Goal: Information Seeking & Learning: Learn about a topic

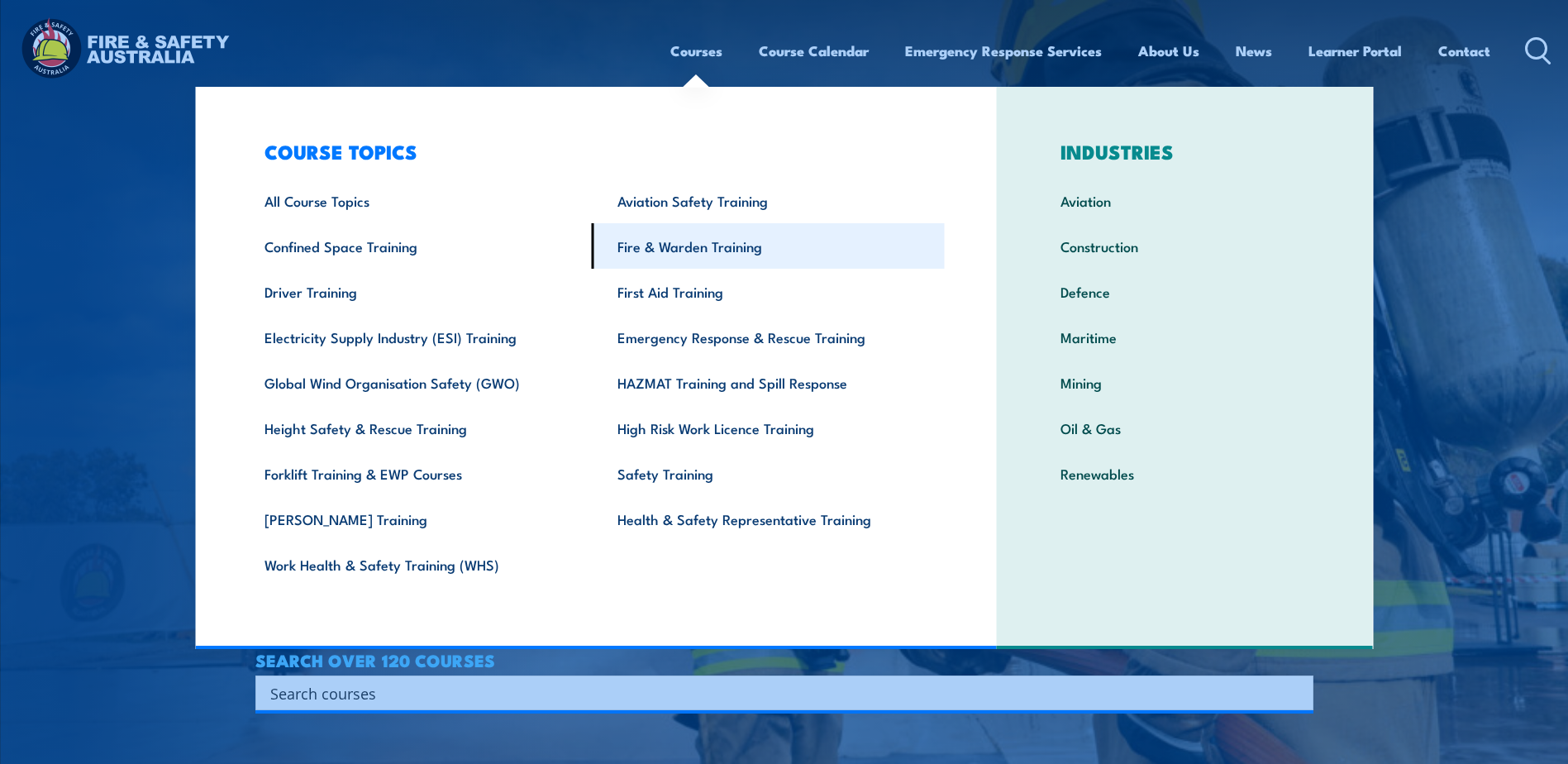
click at [766, 251] on link "Fire & Warden Training" at bounding box center [768, 246] width 353 height 46
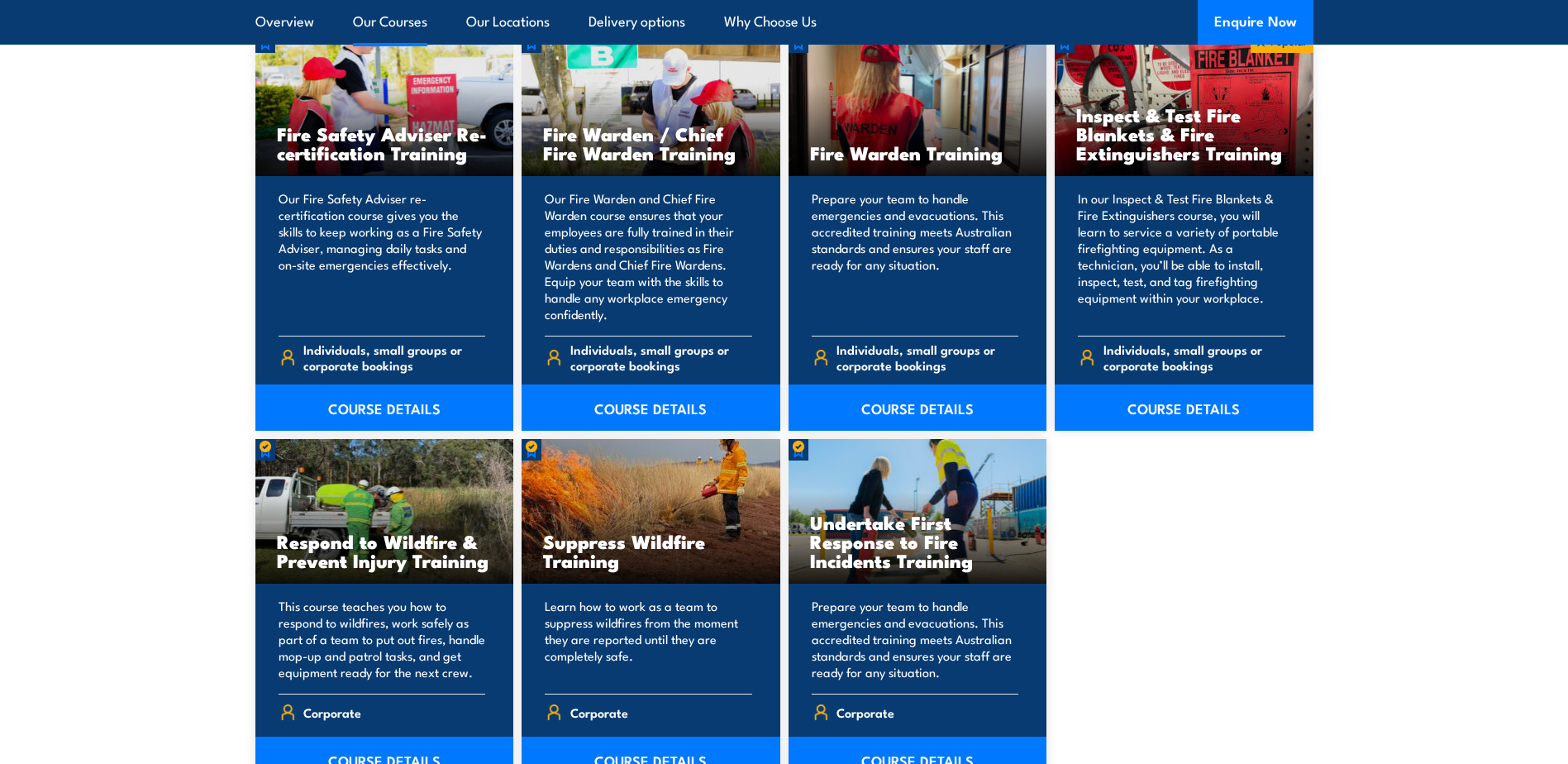
scroll to position [2232, 0]
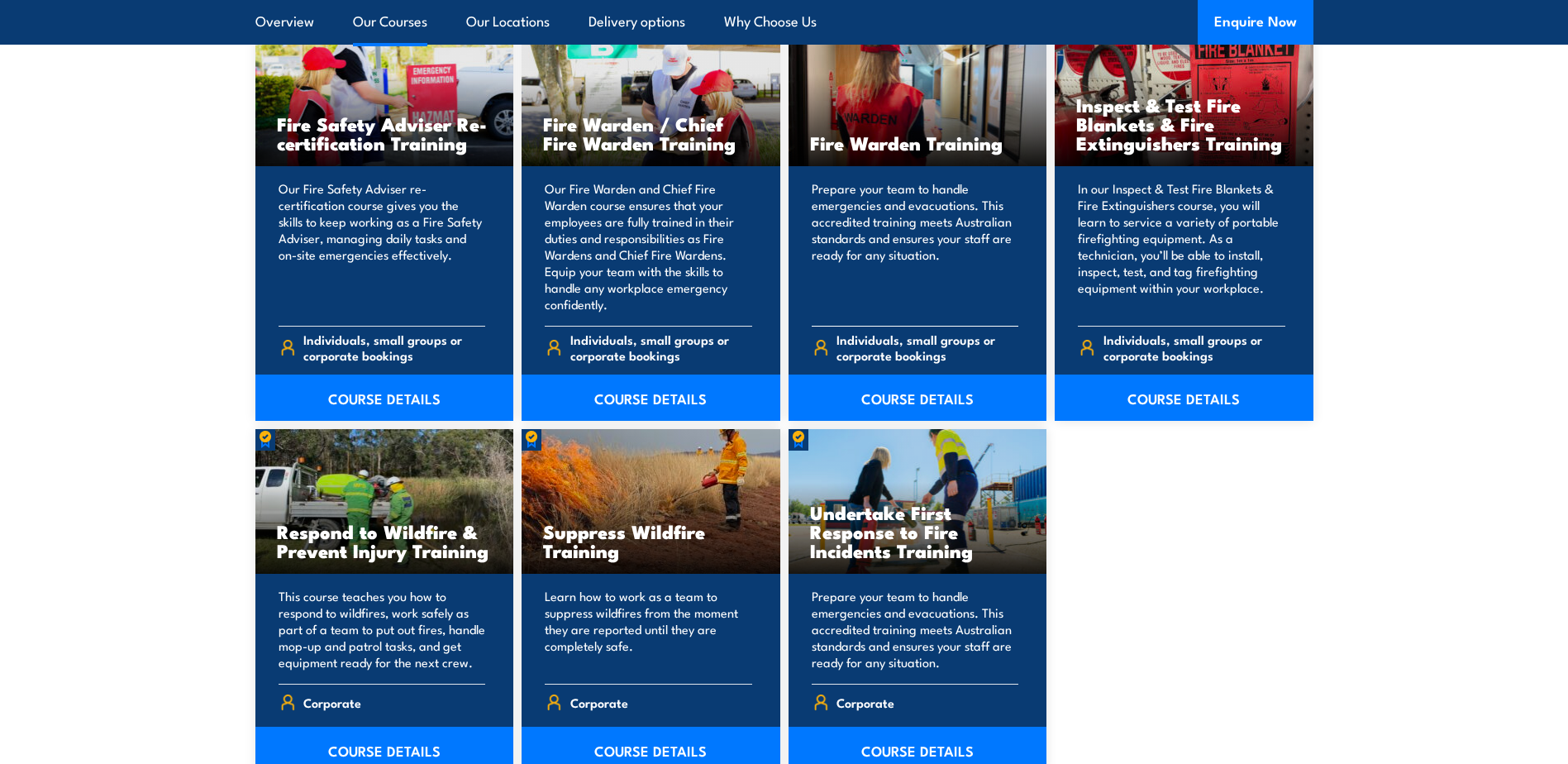
click at [865, 148] on h3 "Fire Warden Training" at bounding box center [918, 142] width 216 height 19
click at [897, 402] on link "COURSE DETAILS" at bounding box center [918, 398] width 259 height 47
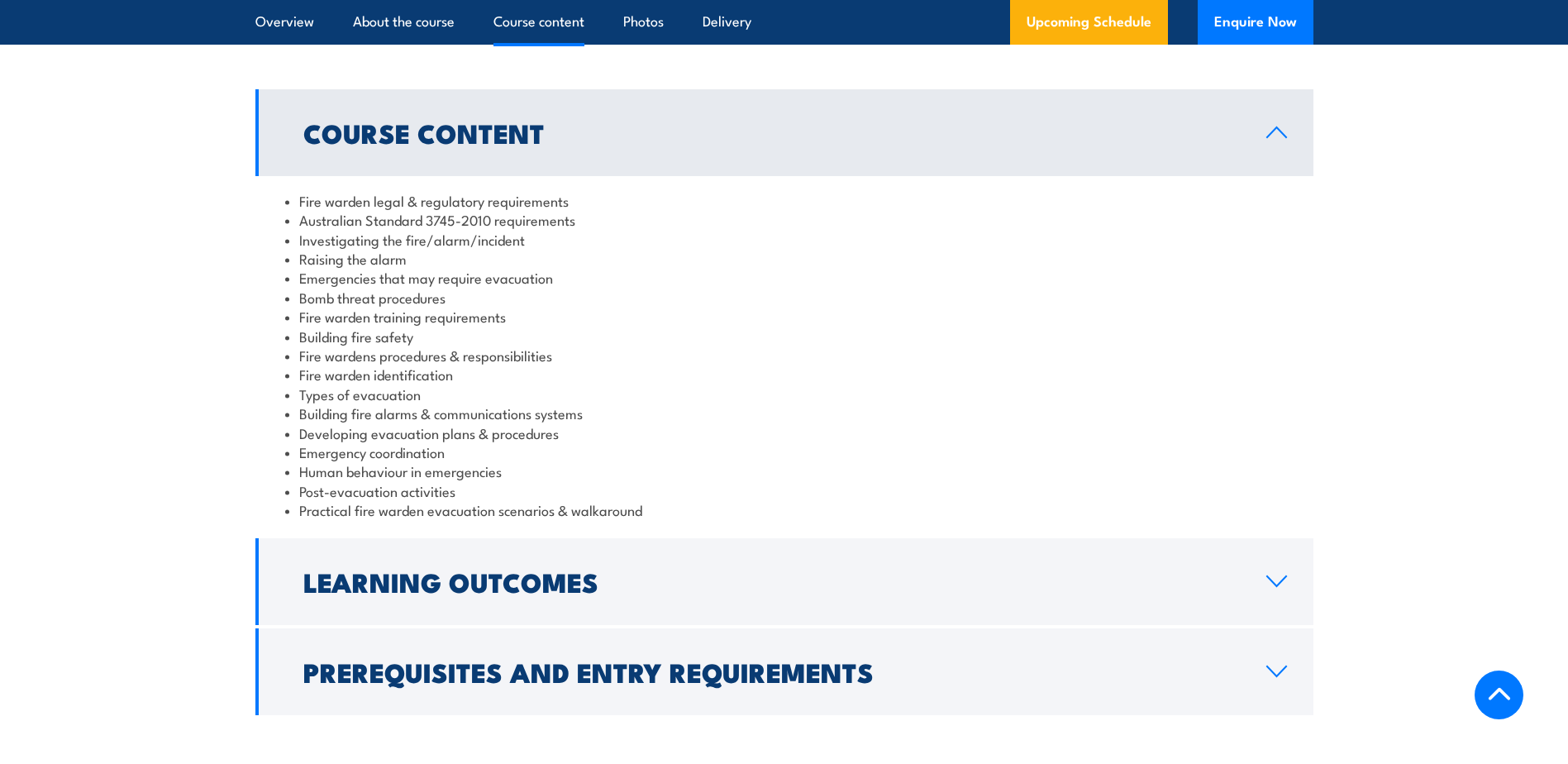
scroll to position [1653, 0]
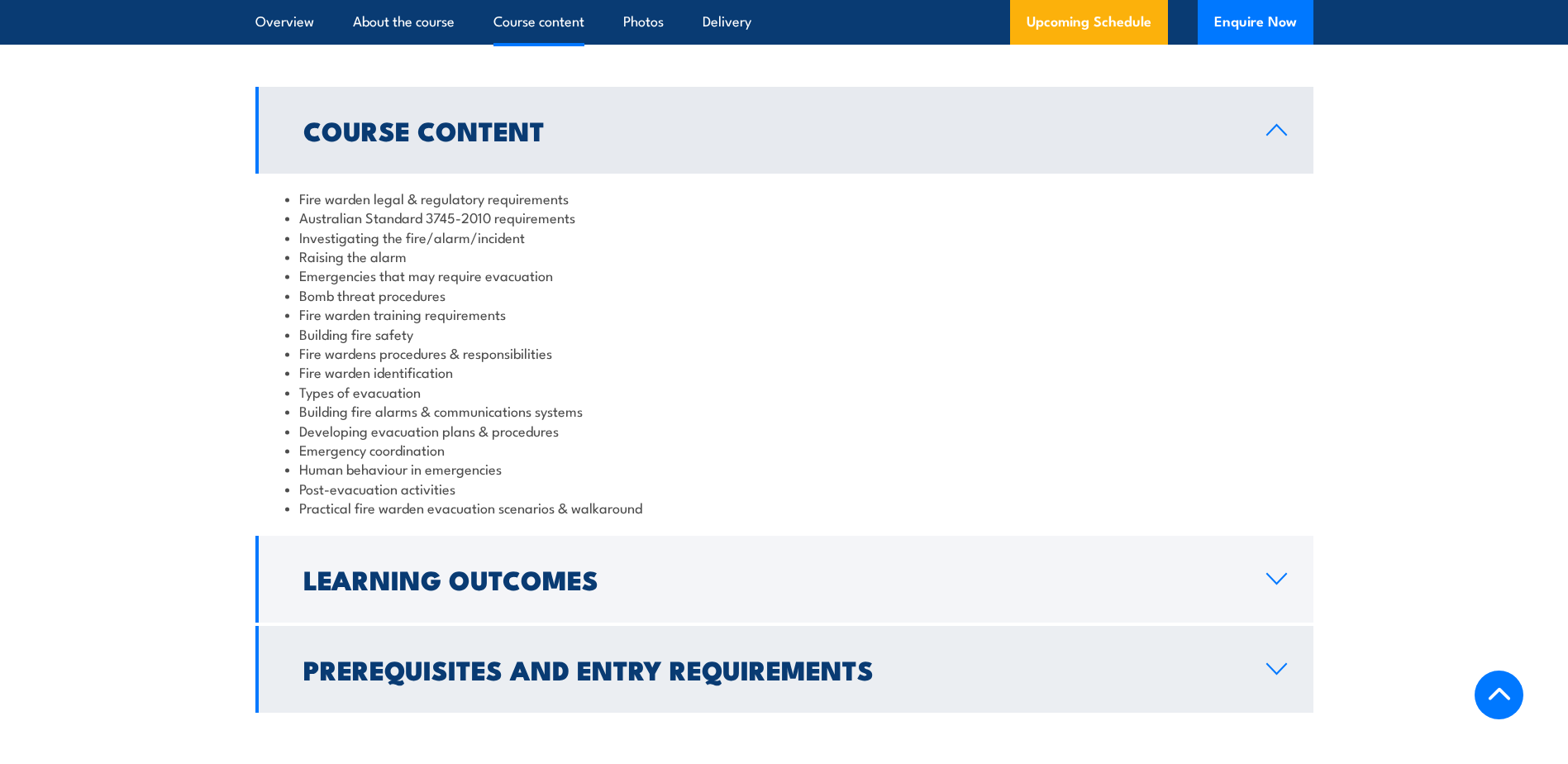
click at [694, 670] on h2 "Prerequisites and Entry Requirements" at bounding box center [771, 668] width 937 height 23
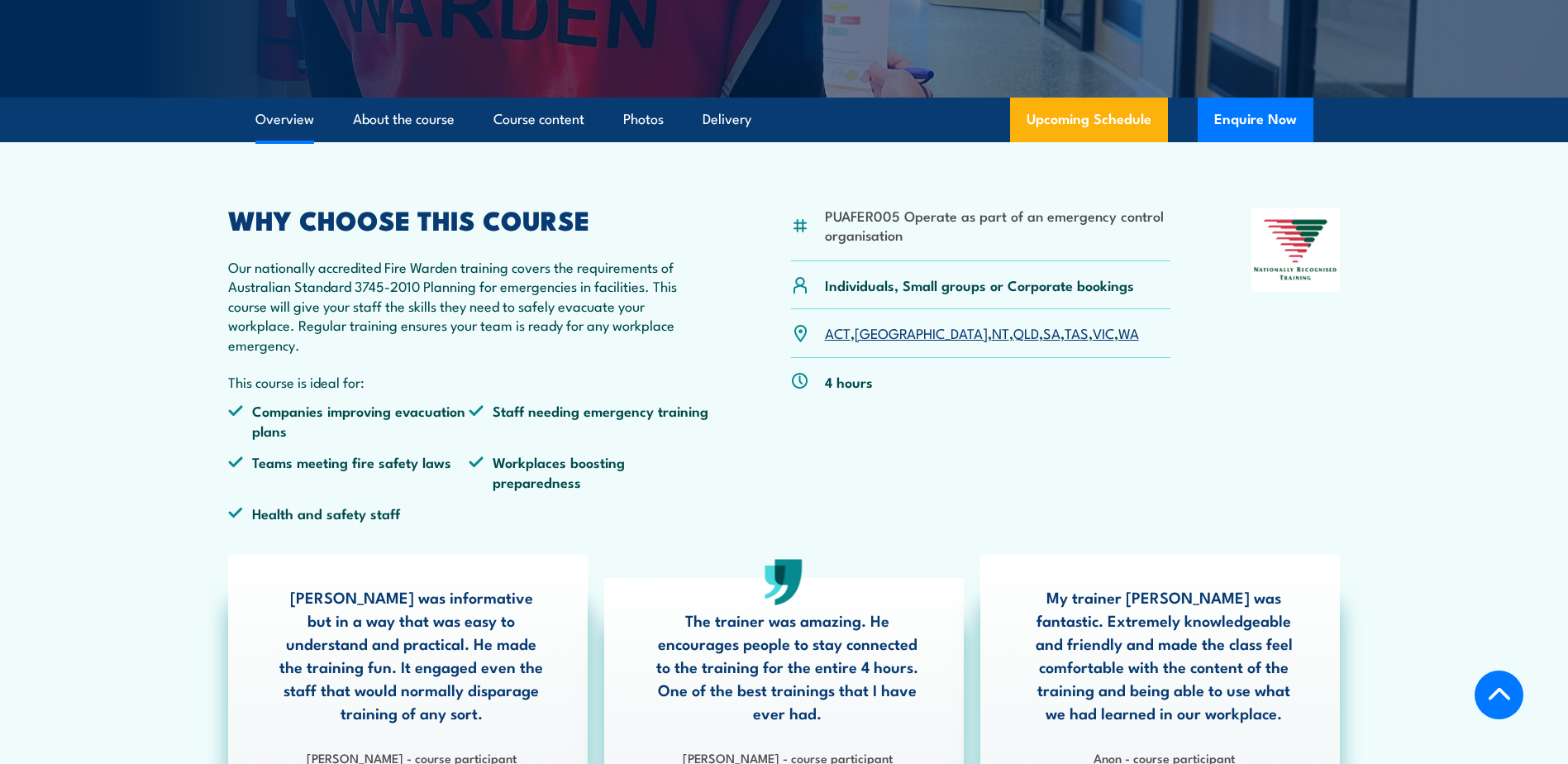
scroll to position [331, 0]
